Goal: Find specific page/section: Find specific page/section

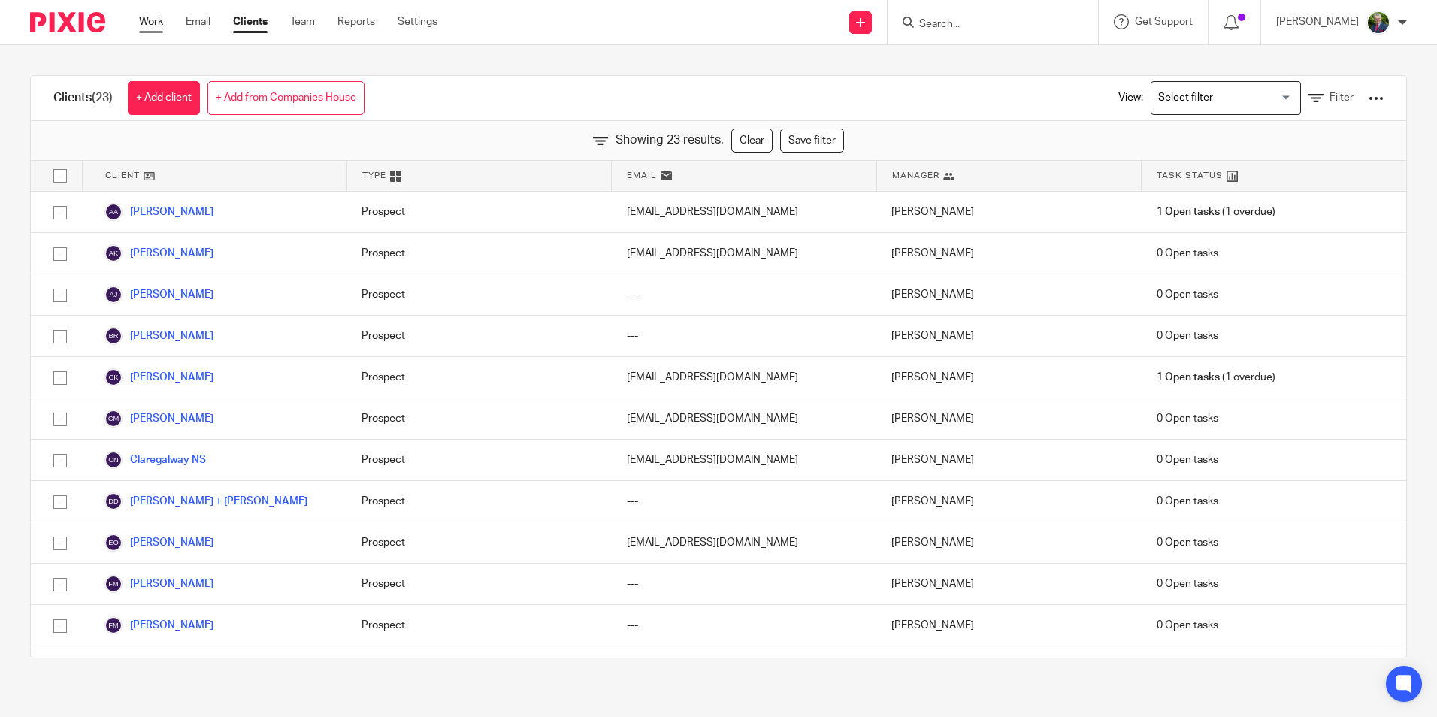
click at [158, 23] on link "Work" at bounding box center [151, 21] width 24 height 15
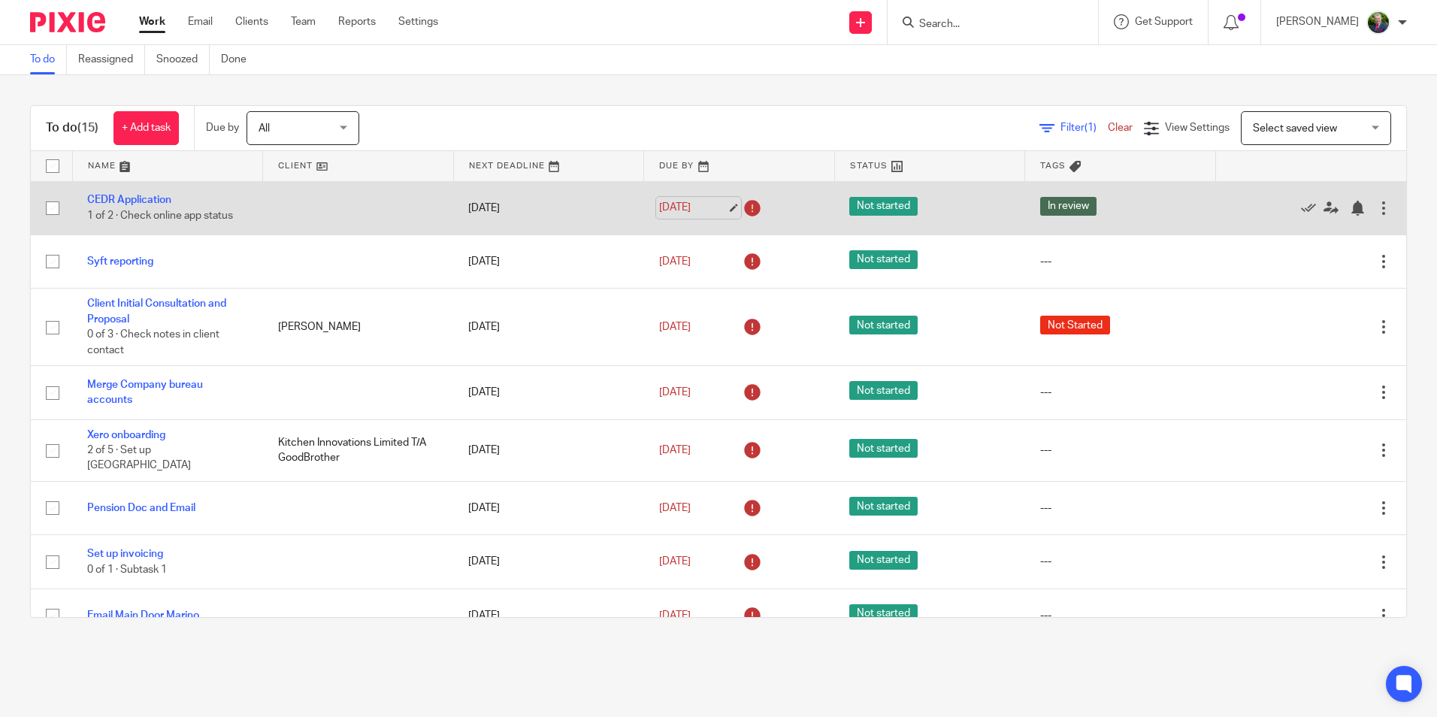
click at [718, 206] on link "[DATE]" at bounding box center [693, 208] width 68 height 16
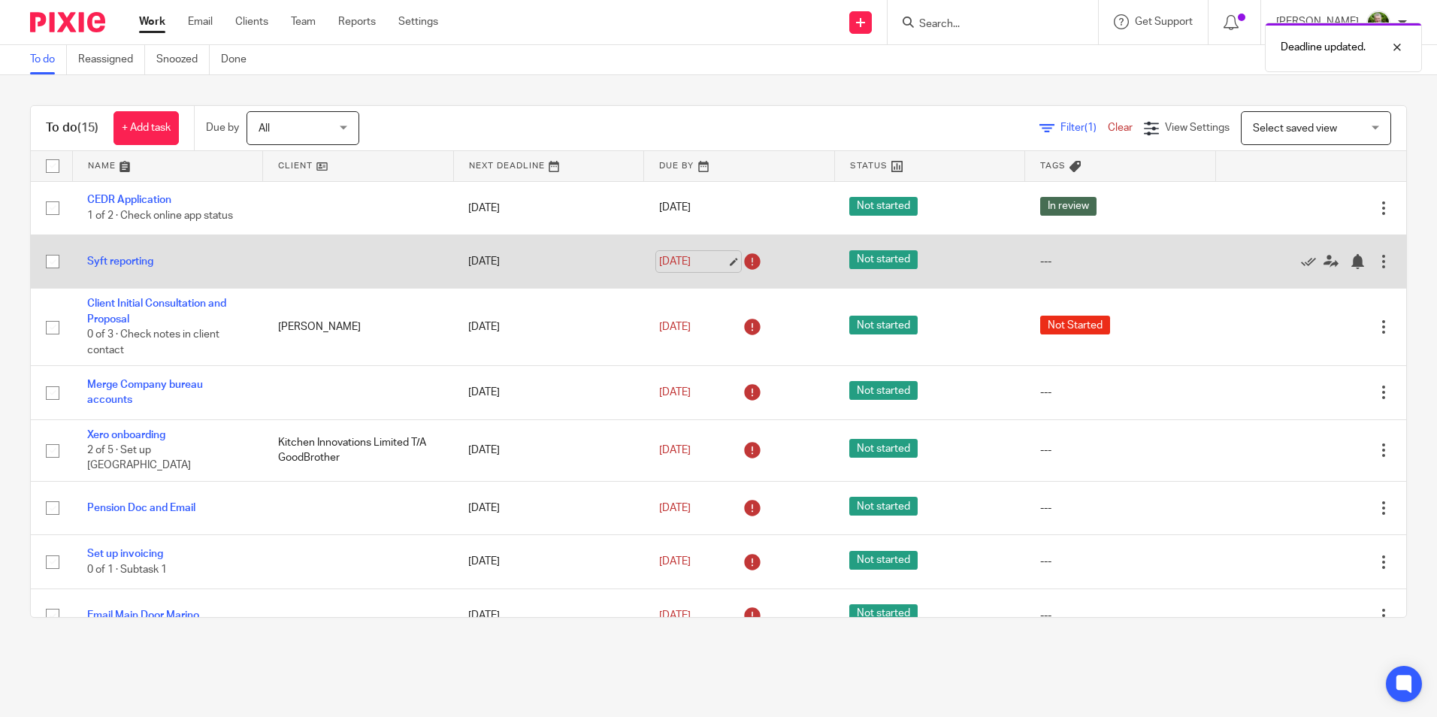
click at [714, 261] on link "18 Aug 2025" at bounding box center [693, 262] width 68 height 16
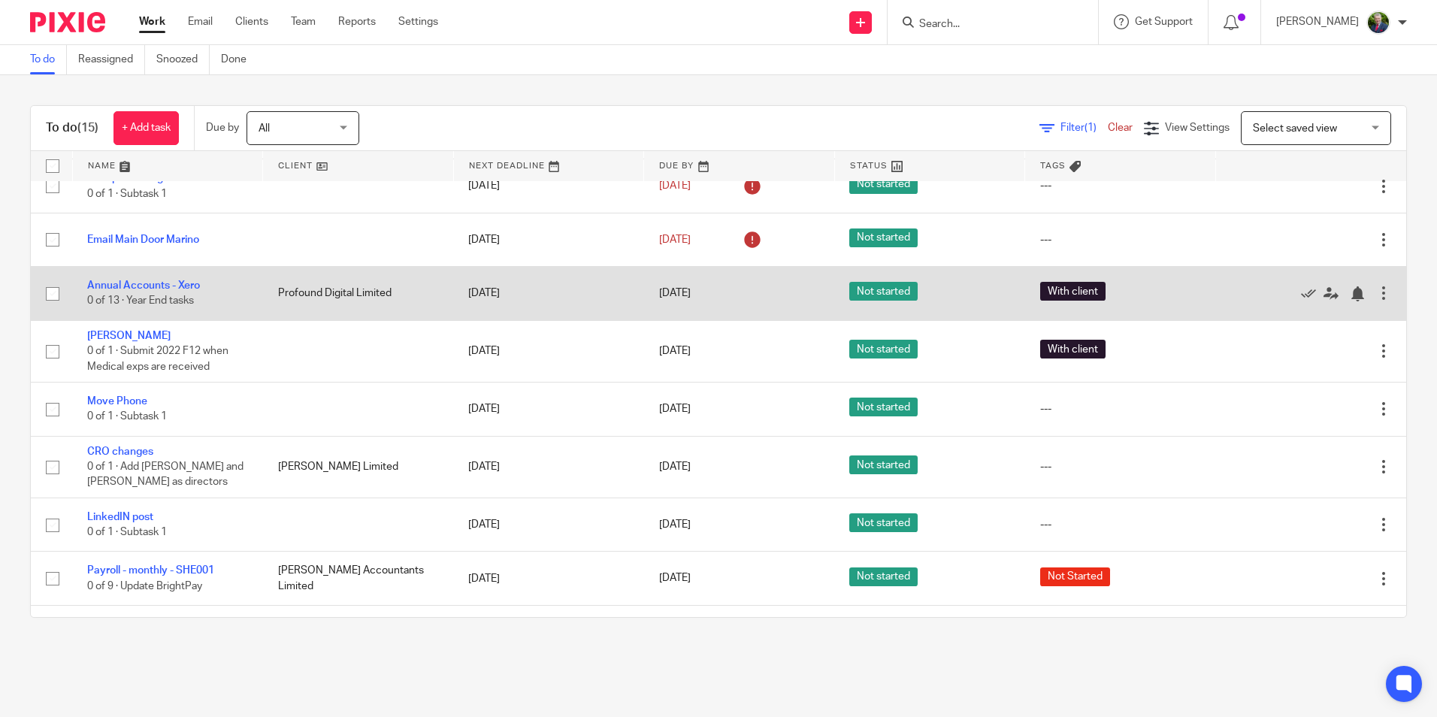
scroll to position [334, 0]
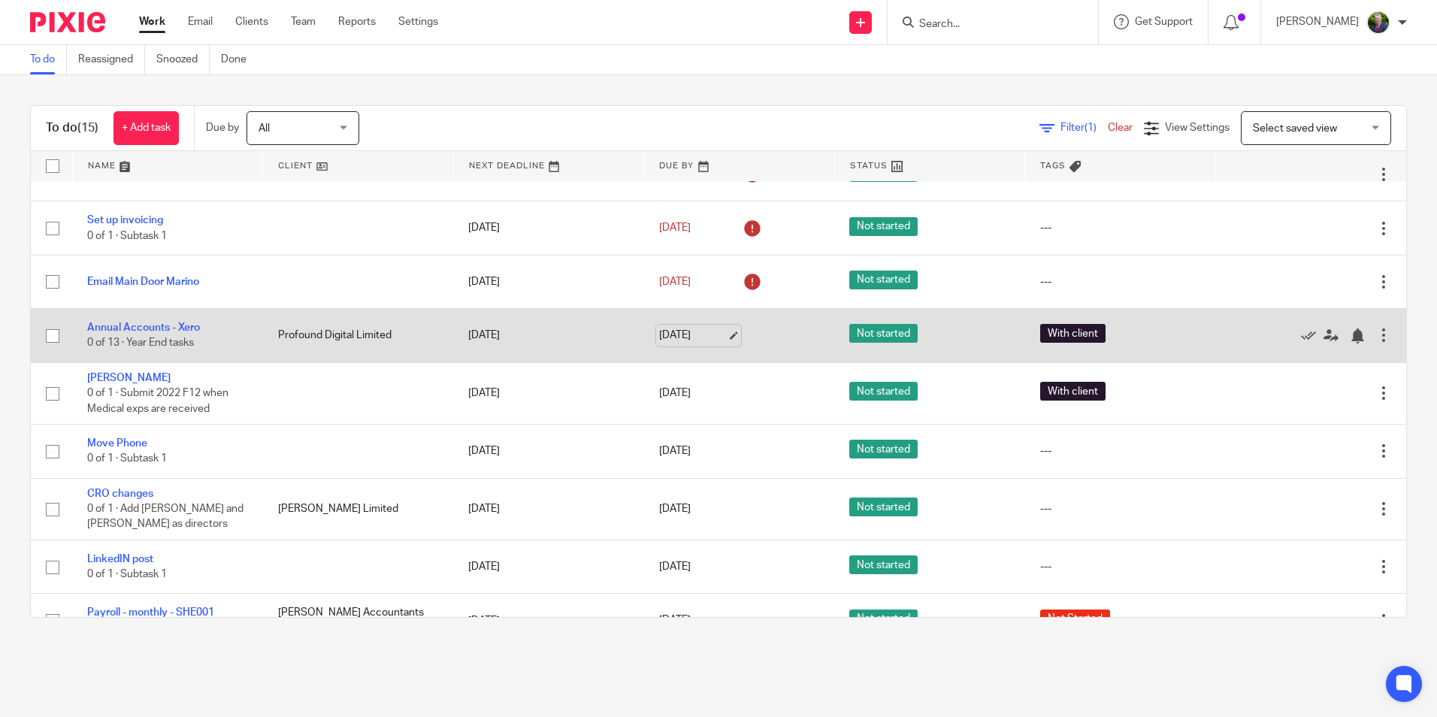
click at [713, 328] on link "20 Aug 2025" at bounding box center [693, 336] width 68 height 16
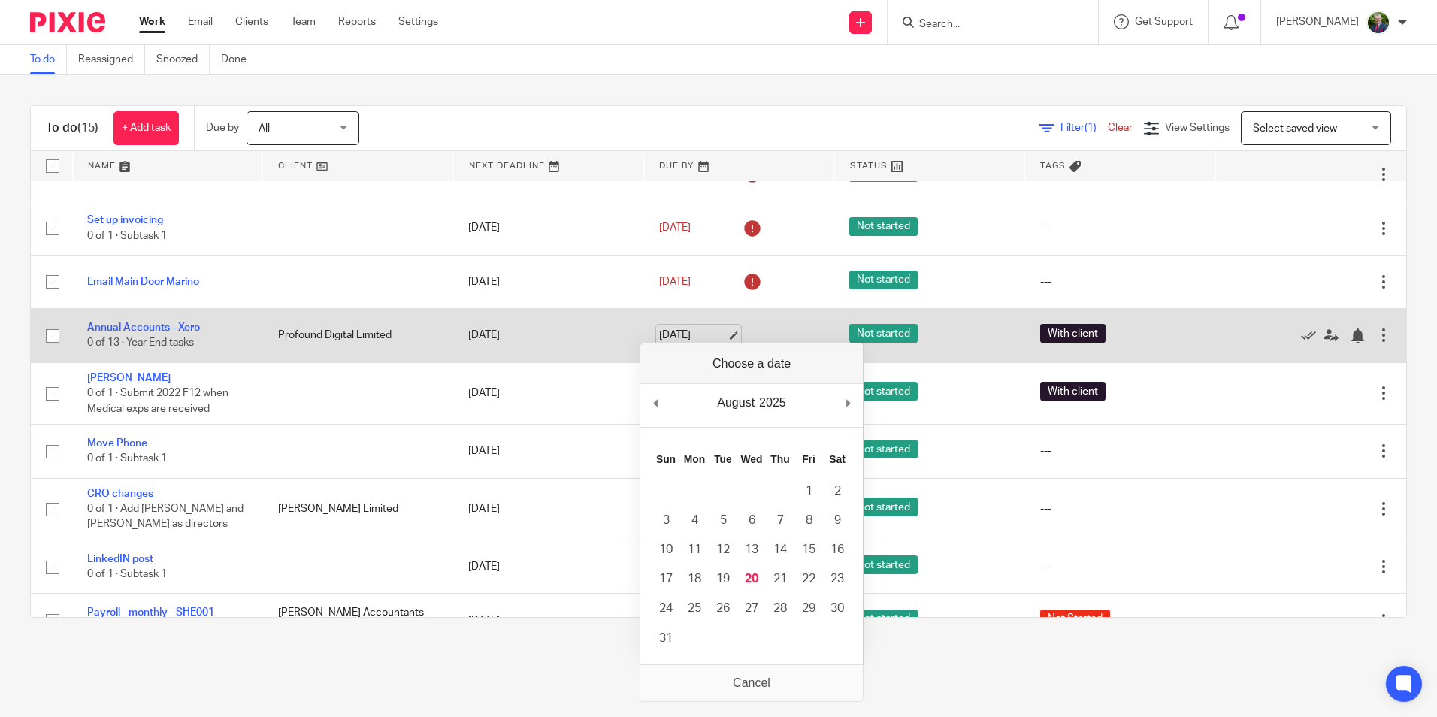
click at [713, 328] on link "20 Aug 2025" at bounding box center [693, 336] width 68 height 16
click at [606, 337] on td "20 Aug 2025" at bounding box center [548, 335] width 191 height 53
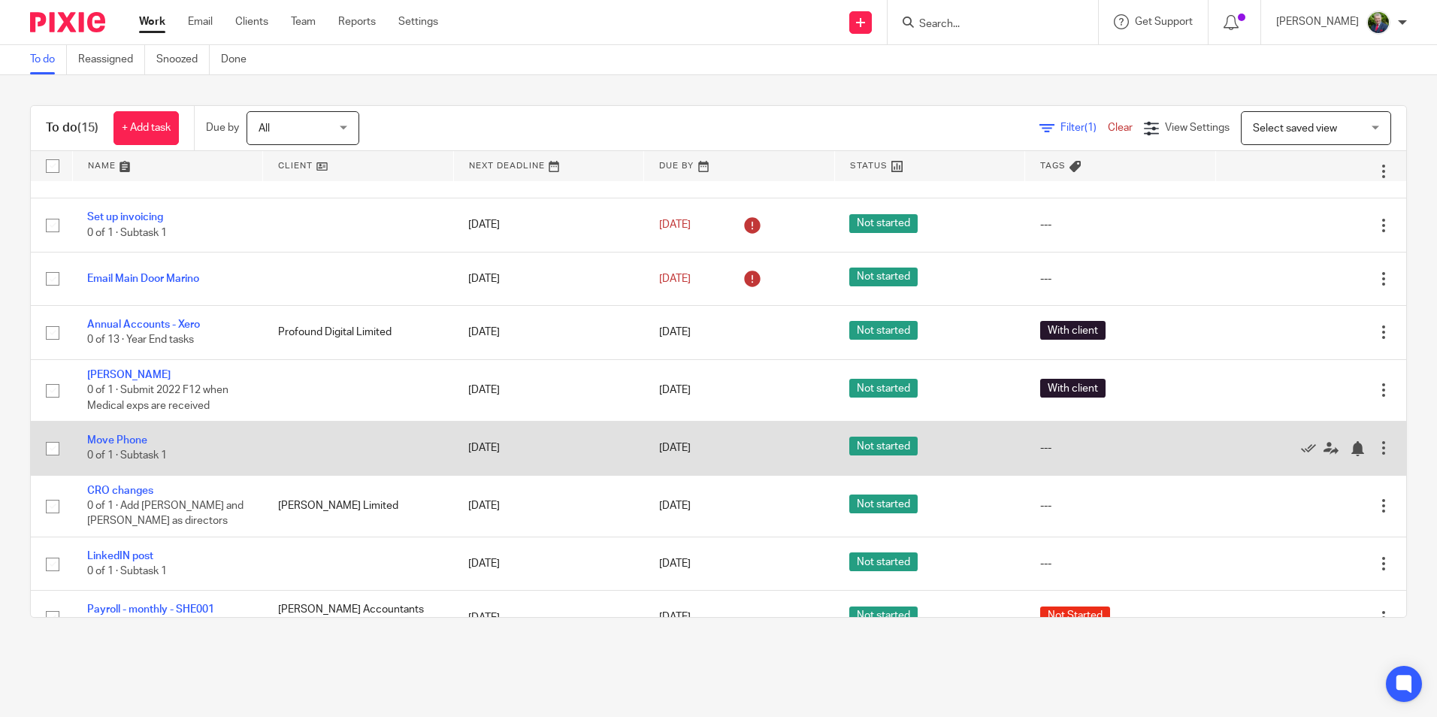
scroll to position [409, 0]
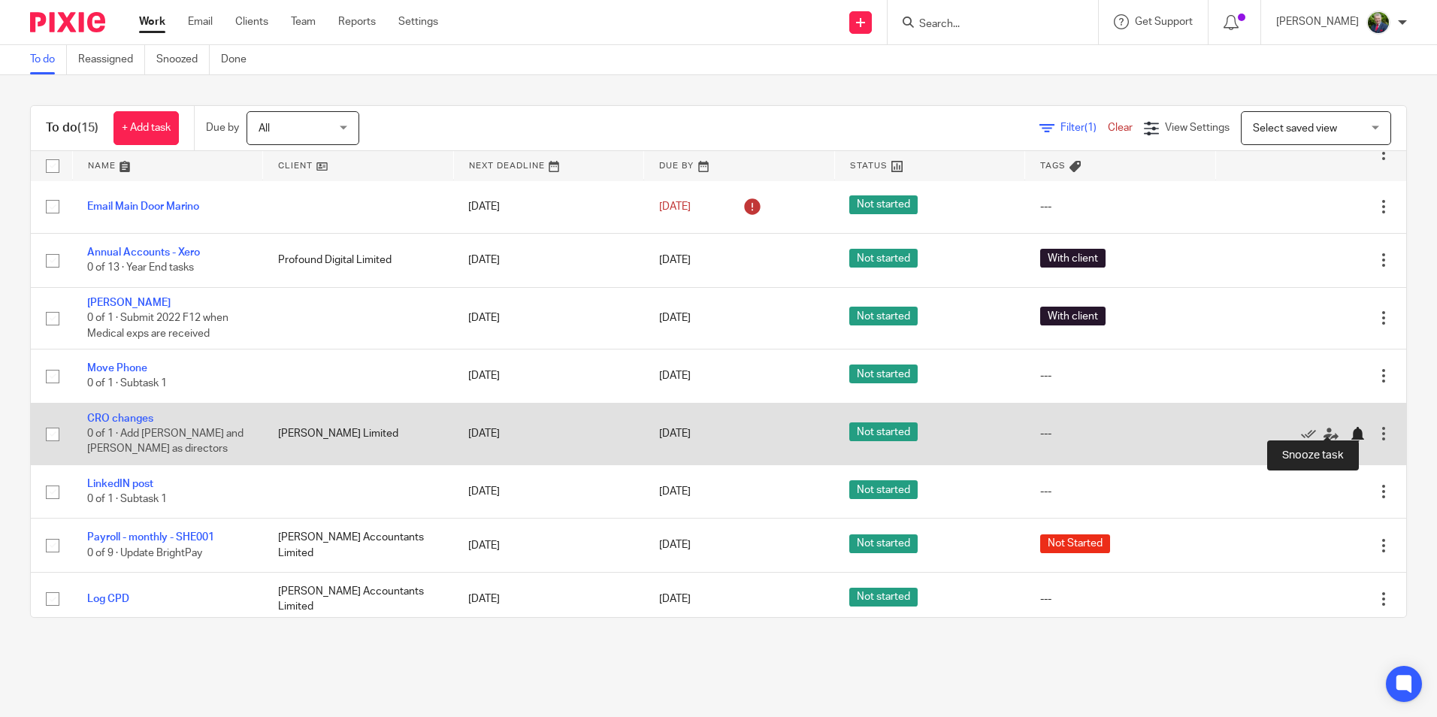
click at [1350, 427] on div at bounding box center [1357, 434] width 15 height 15
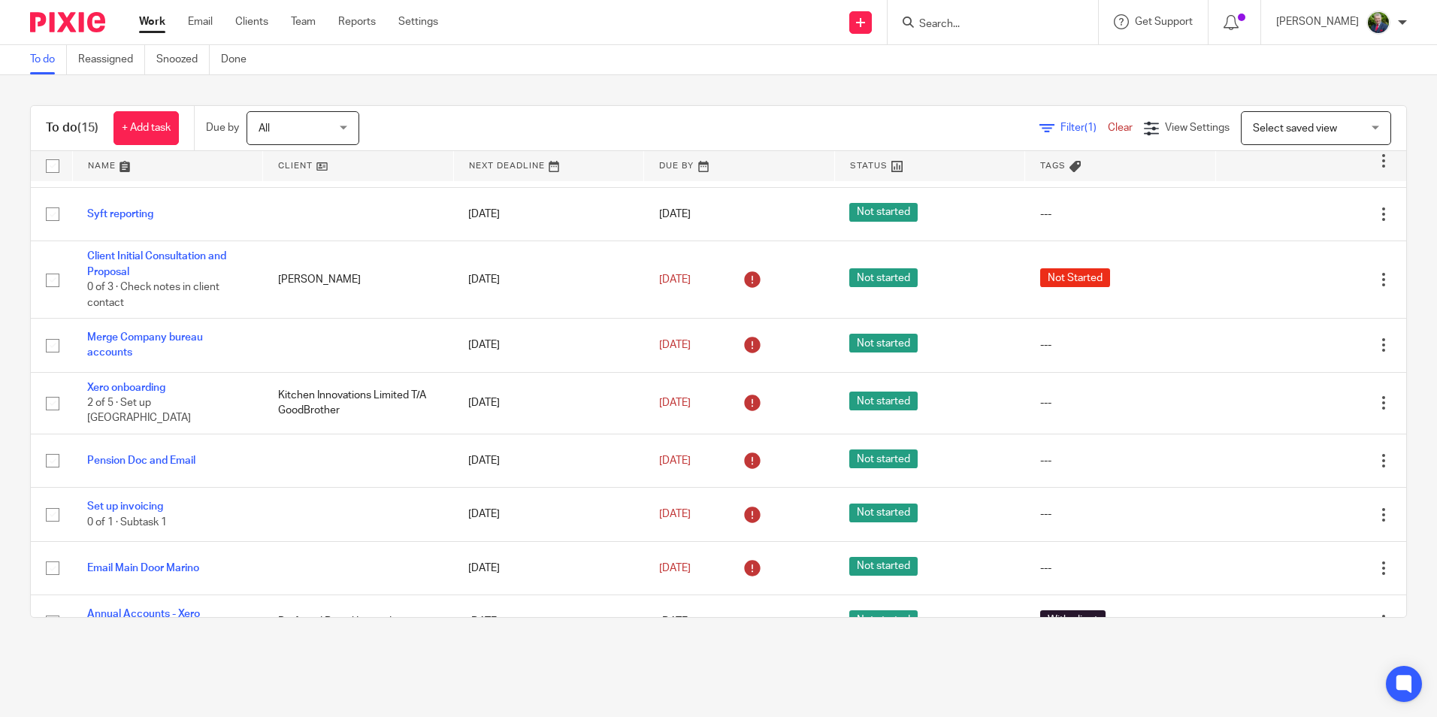
scroll to position [47, 0]
click at [995, 20] on input "Search" at bounding box center [984, 25] width 135 height 14
type input "profou"
click at [998, 64] on link at bounding box center [1008, 64] width 189 height 35
